Goal: Information Seeking & Learning: Learn about a topic

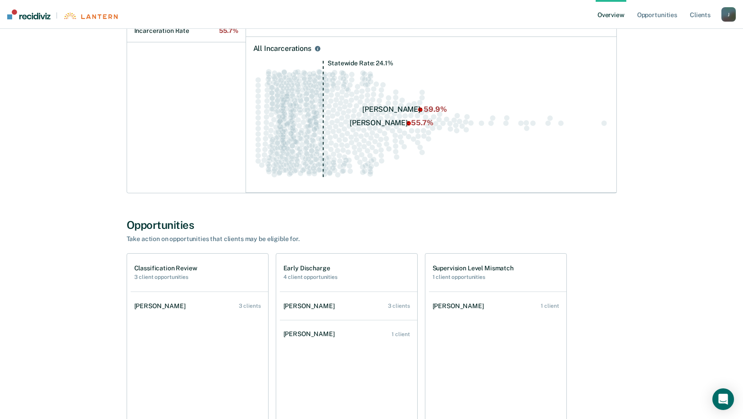
scroll to position [347, 0]
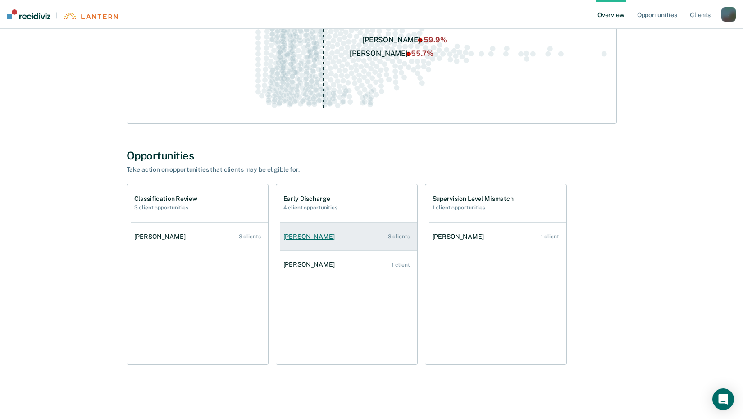
click at [330, 236] on div "[PERSON_NAME]" at bounding box center [310, 237] width 55 height 8
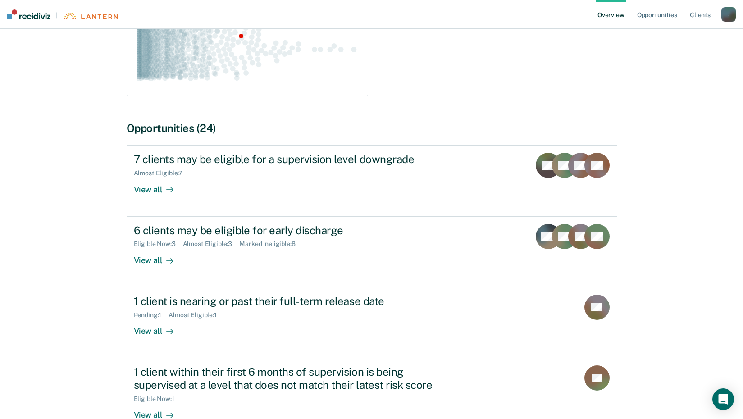
scroll to position [287, 0]
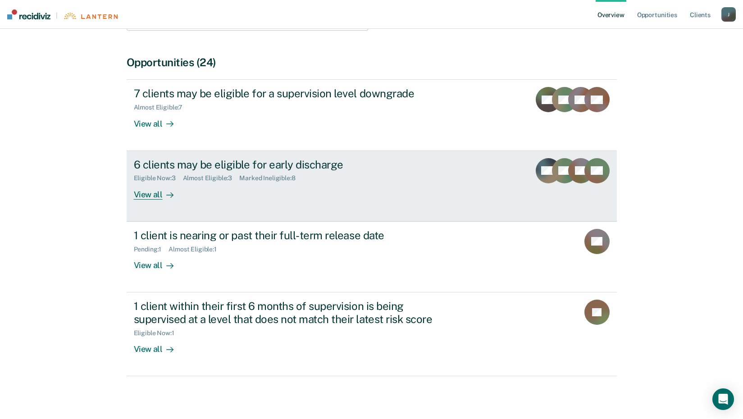
click at [151, 199] on div "View all" at bounding box center [159, 191] width 50 height 18
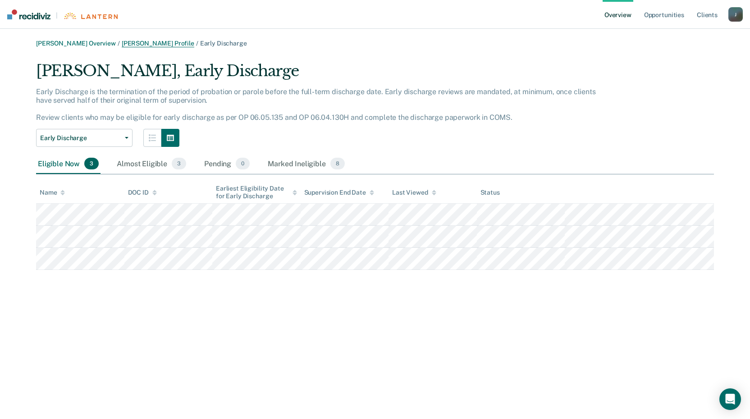
click at [141, 43] on link "[PERSON_NAME] Profile" at bounding box center [158, 44] width 73 height 8
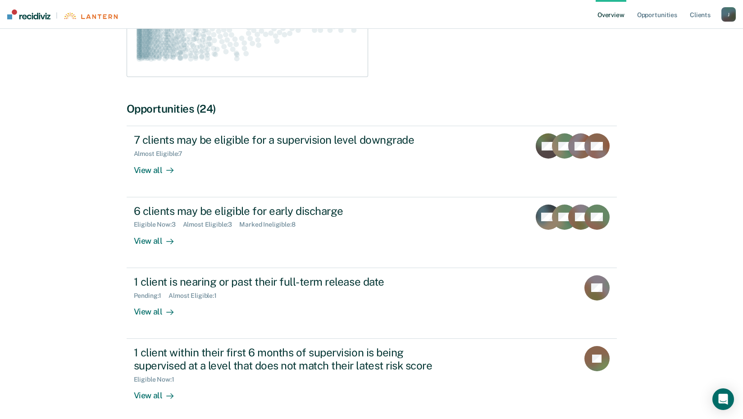
scroll to position [246, 0]
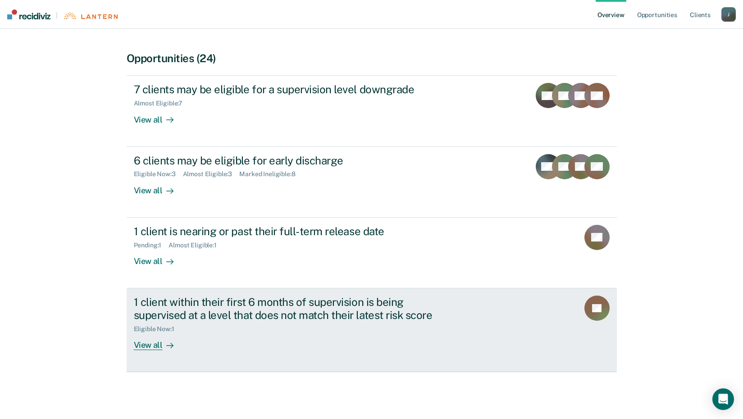
click at [142, 342] on div "View all" at bounding box center [159, 342] width 50 height 18
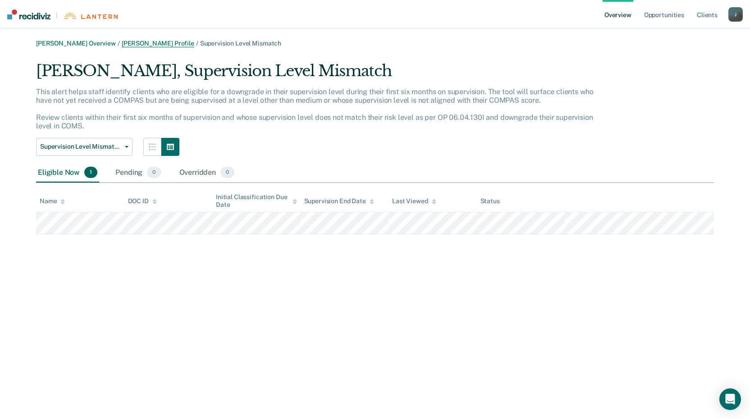
click at [160, 41] on link "[PERSON_NAME] Profile" at bounding box center [158, 44] width 73 height 8
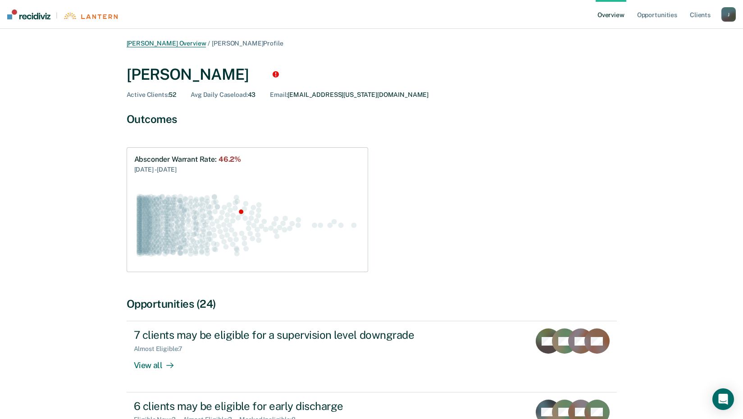
click at [174, 43] on link "[PERSON_NAME] Overview" at bounding box center [167, 44] width 80 height 8
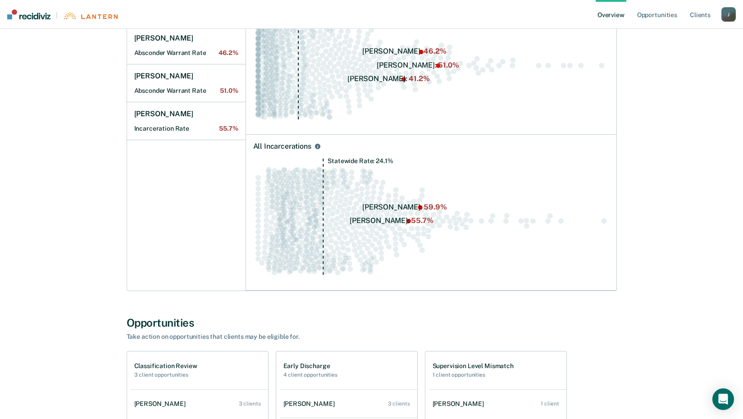
scroll to position [347, 0]
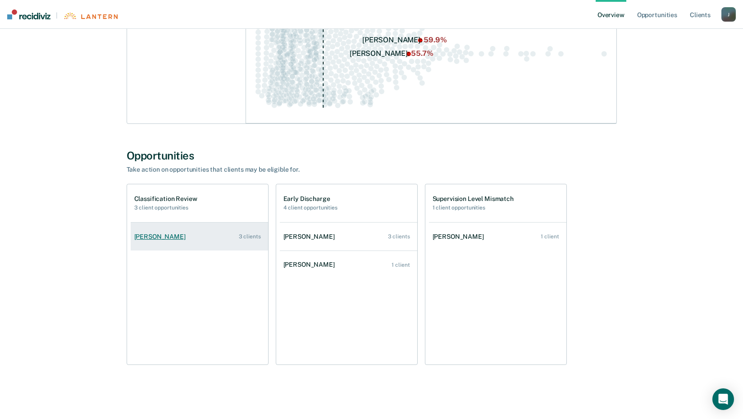
click at [150, 236] on div "[PERSON_NAME]" at bounding box center [161, 237] width 55 height 8
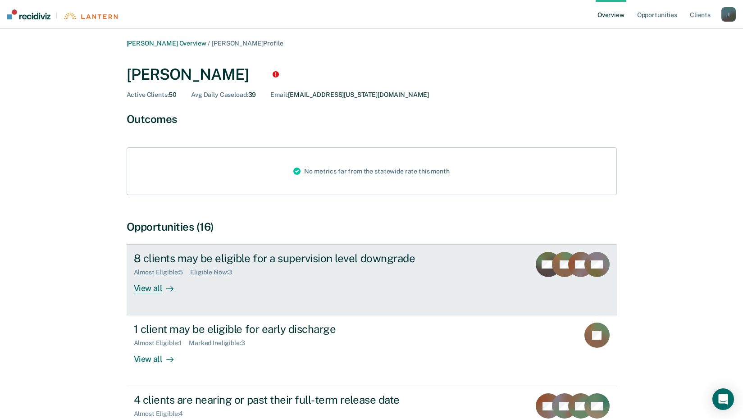
click at [223, 259] on div "8 clients may be eligible for a supervision level downgrade" at bounding box center [292, 258] width 316 height 13
